Goal: Information Seeking & Learning: Check status

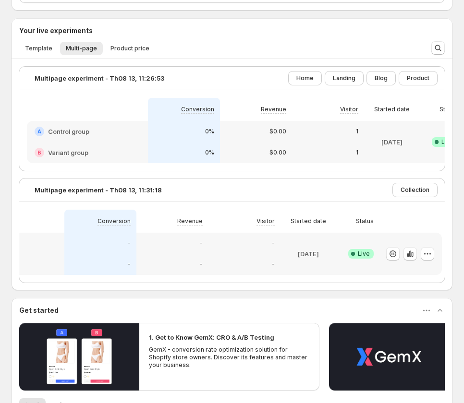
scroll to position [421, 0]
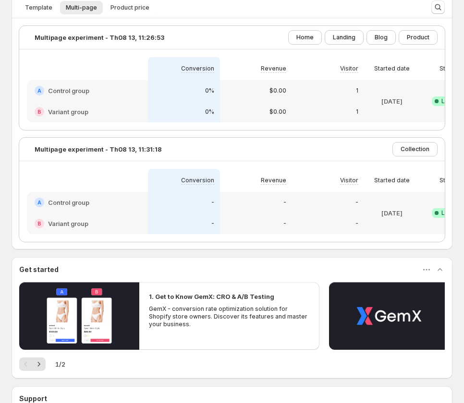
scroll to position [325, 0]
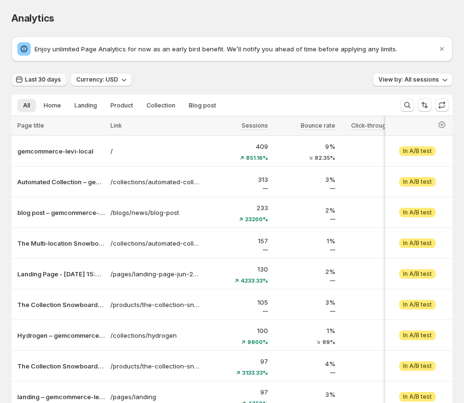
click at [47, 79] on span "Last 30 days" at bounding box center [43, 80] width 36 height 8
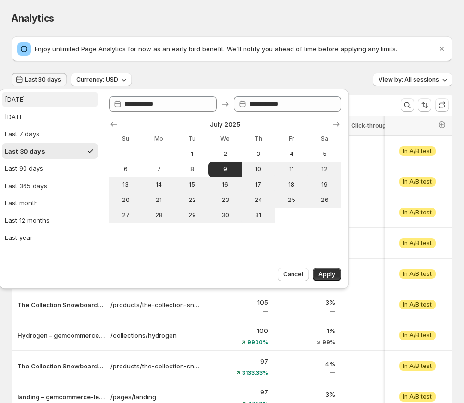
click at [51, 106] on button "[DATE]" at bounding box center [50, 99] width 96 height 15
type input "**********"
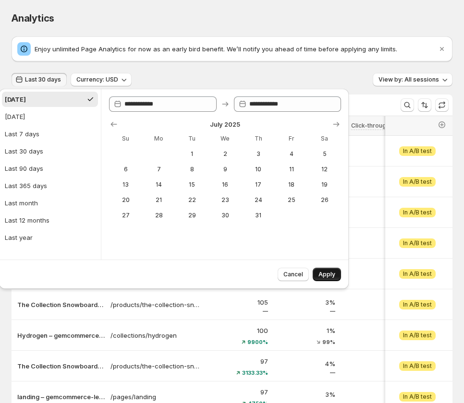
click at [324, 271] on span "Apply" at bounding box center [326, 275] width 17 height 8
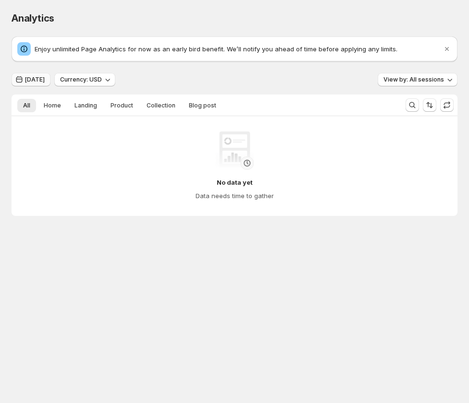
click at [29, 76] on button "[DATE]" at bounding box center [31, 79] width 39 height 13
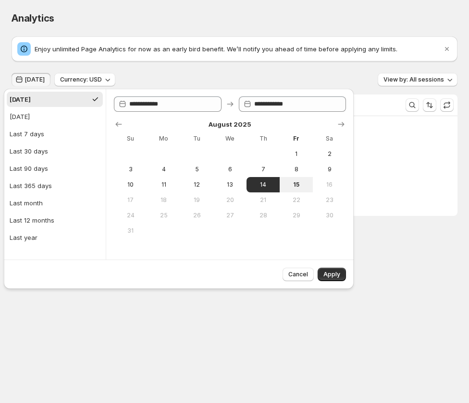
click at [38, 101] on button "[DATE]" at bounding box center [55, 99] width 96 height 15
type input "**********"
click at [333, 272] on span "Apply" at bounding box center [331, 275] width 17 height 8
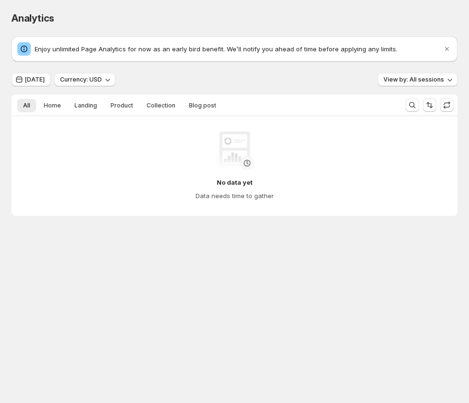
click at [195, 266] on div "Analytics. This page is ready Analytics Enjoy unlimited Page Analytics for now …" at bounding box center [234, 134] width 469 height 268
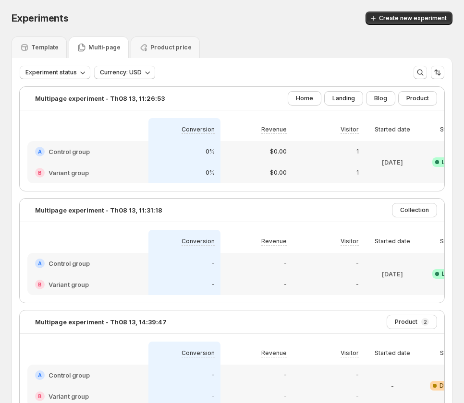
click at [107, 155] on div "A Control group" at bounding box center [88, 152] width 106 height 10
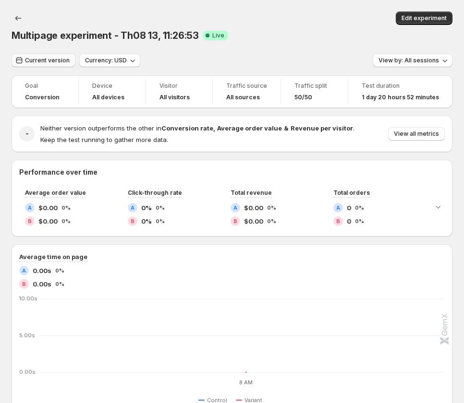
click at [40, 60] on span "Current version" at bounding box center [47, 61] width 45 height 8
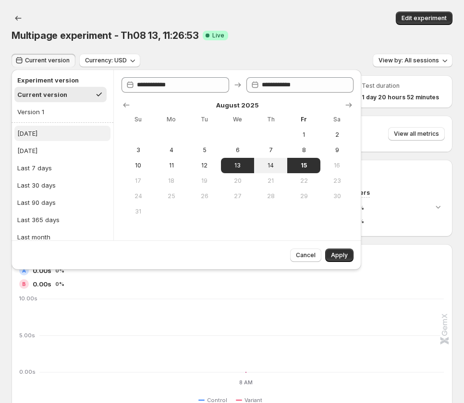
click at [45, 131] on button "[DATE]" at bounding box center [62, 133] width 96 height 15
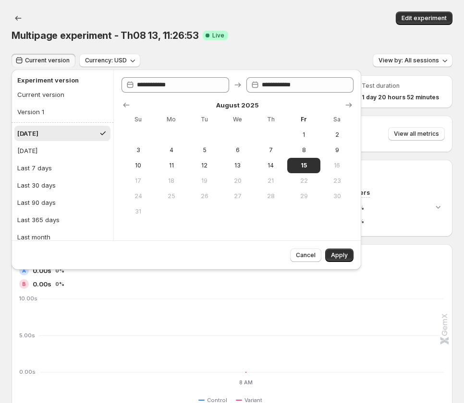
type input "**********"
click at [333, 257] on span "Apply" at bounding box center [339, 256] width 17 height 8
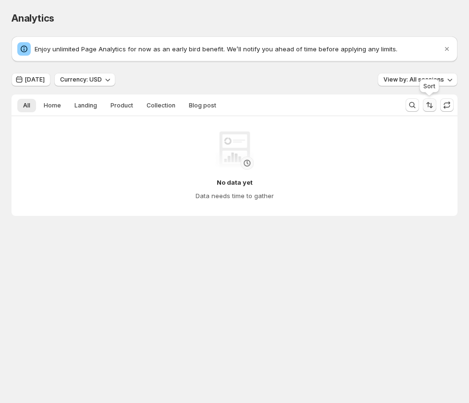
click at [426, 106] on icon "Sort the results" at bounding box center [429, 105] width 10 height 10
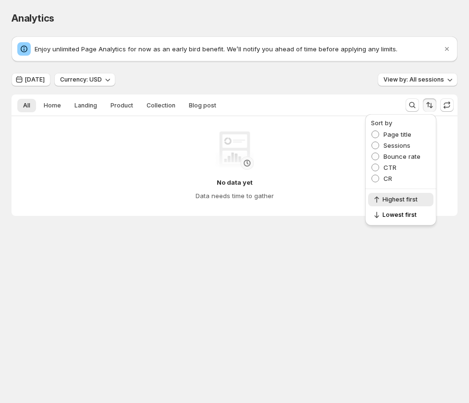
click at [426, 106] on icon "Sort the results" at bounding box center [429, 105] width 10 height 10
